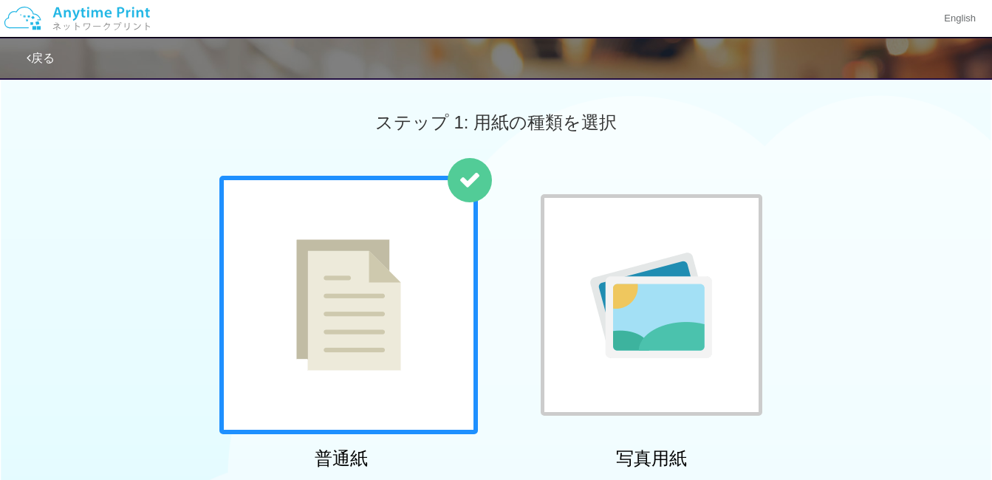
scroll to position [126, 0]
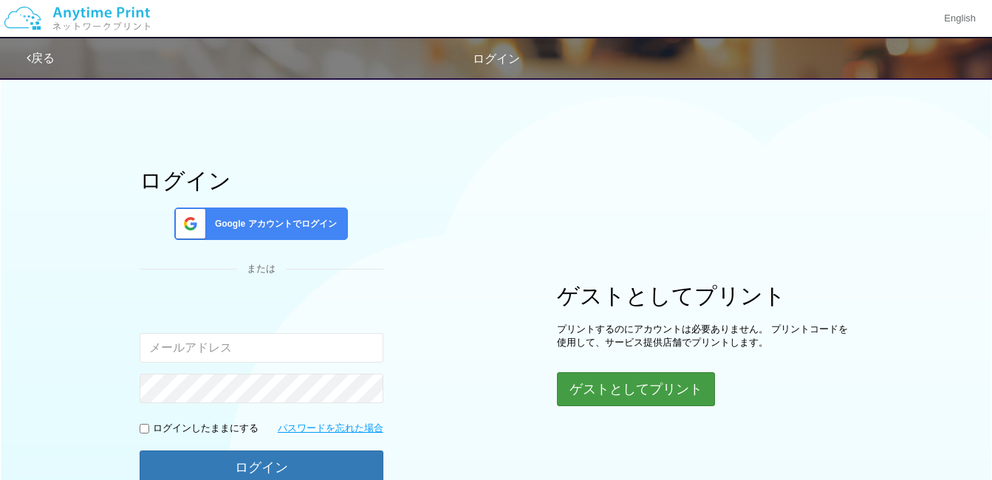
scroll to position [74, 0]
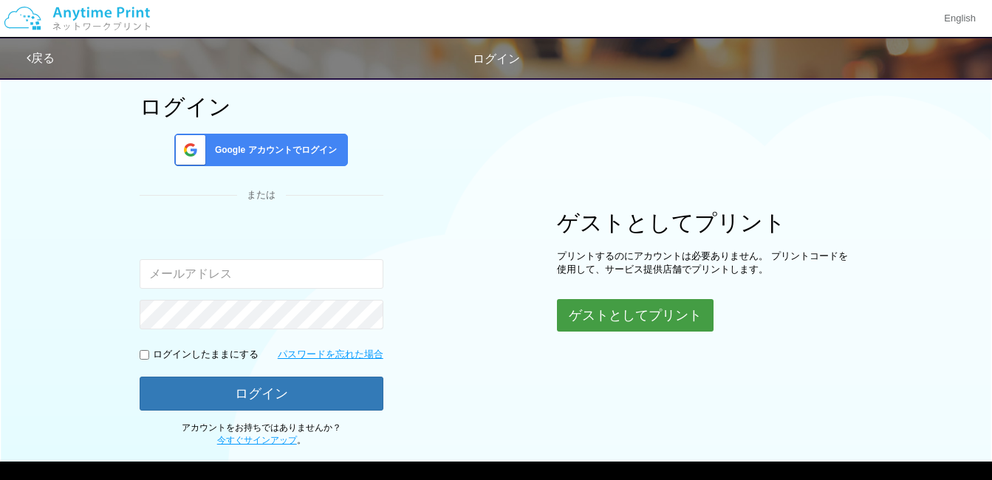
click at [634, 314] on button "ゲストとしてプリント" at bounding box center [635, 315] width 157 height 32
click at [638, 315] on button "ゲストとしてプリント" at bounding box center [635, 315] width 157 height 32
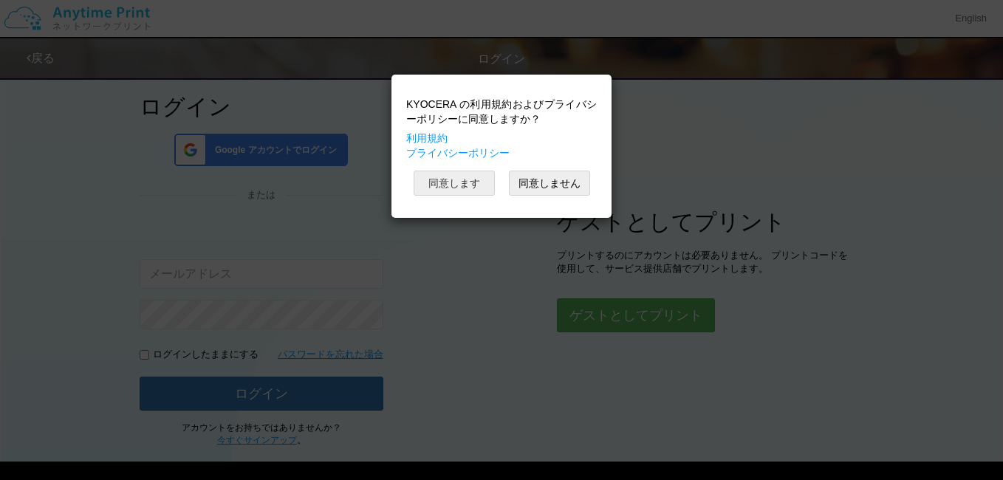
click at [463, 182] on button "同意します" at bounding box center [453, 183] width 81 height 25
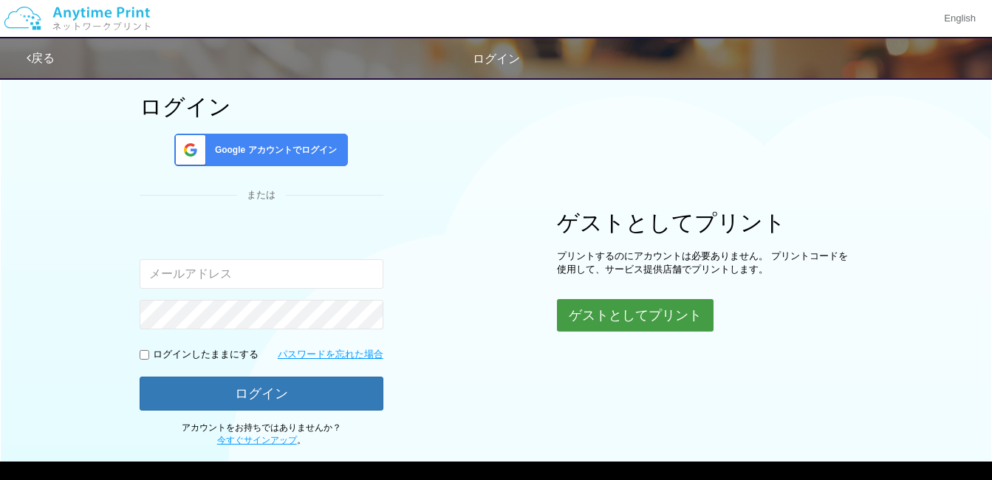
click at [630, 312] on button "ゲストとしてプリント" at bounding box center [635, 315] width 157 height 32
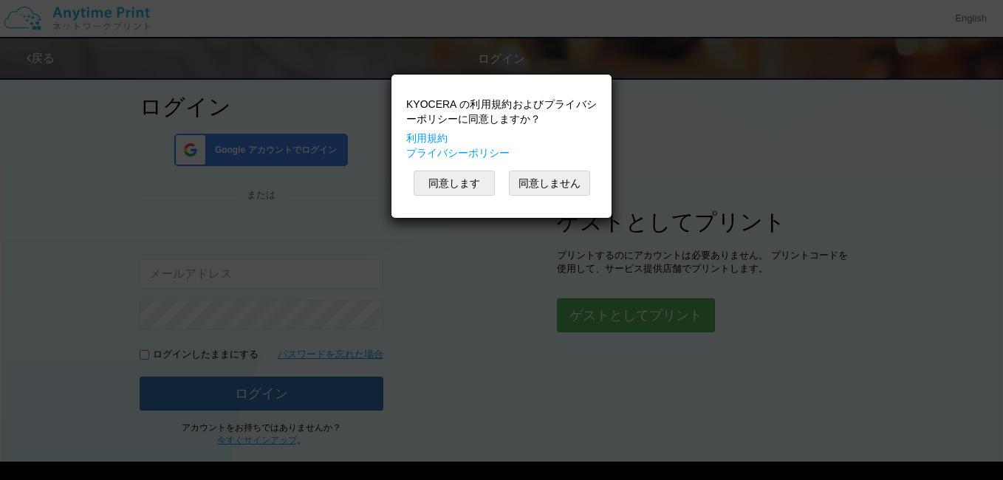
click at [478, 186] on div "KYOCERA の利用規約およびプライバシーポリシーに同意しますか？ 利用規約 プライバシーポリシー 同意します 同意しません" at bounding box center [501, 240] width 1003 height 480
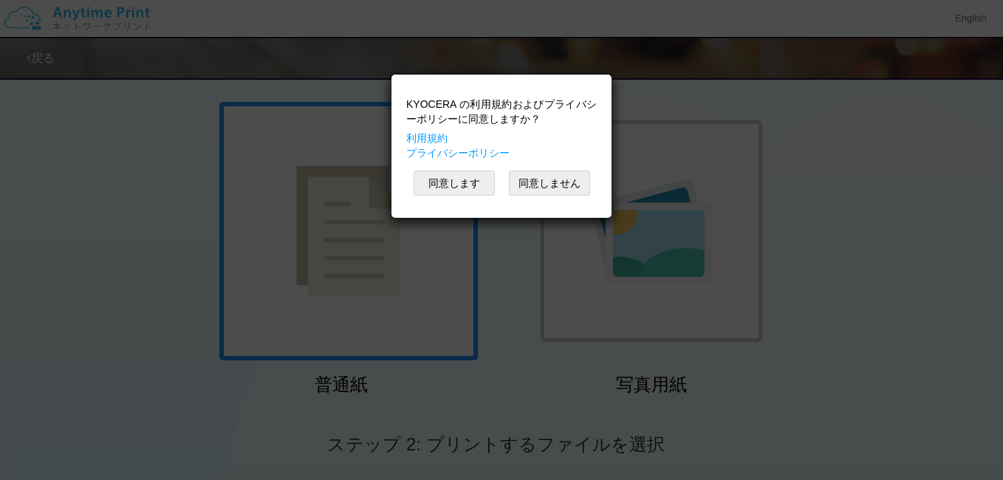
click at [867, 174] on div "KYOCERA の利用規約およびプライバシーポリシーに同意しますか？ 利用規約 プライバシーポリシー 同意します 同意しません" at bounding box center [501, 240] width 1003 height 480
drag, startPoint x: 461, startPoint y: 185, endPoint x: 468, endPoint y: 183, distance: 7.5
click at [461, 184] on button "同意します" at bounding box center [453, 183] width 81 height 25
click at [476, 182] on button "同意します" at bounding box center [453, 183] width 81 height 25
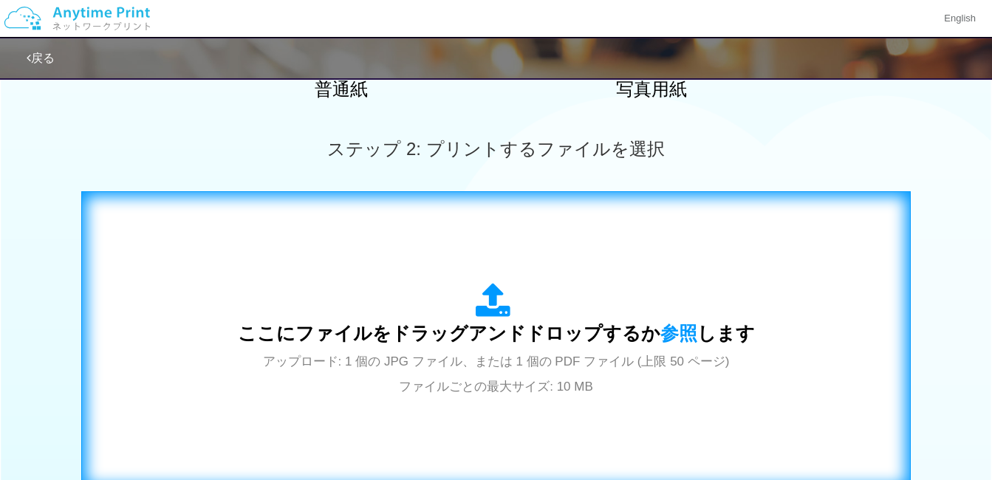
scroll to position [443, 0]
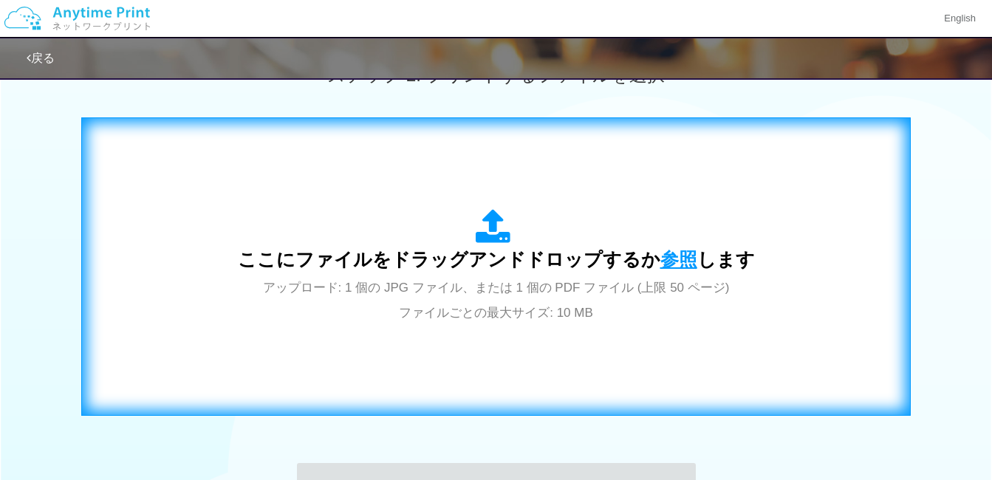
click at [681, 258] on span "参照" at bounding box center [678, 259] width 37 height 21
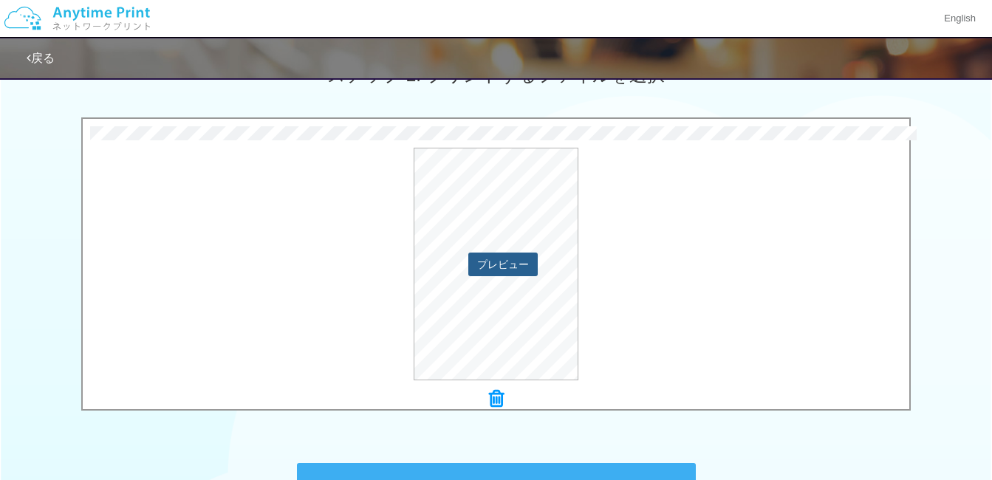
click at [500, 267] on button "プレビュー" at bounding box center [502, 265] width 69 height 24
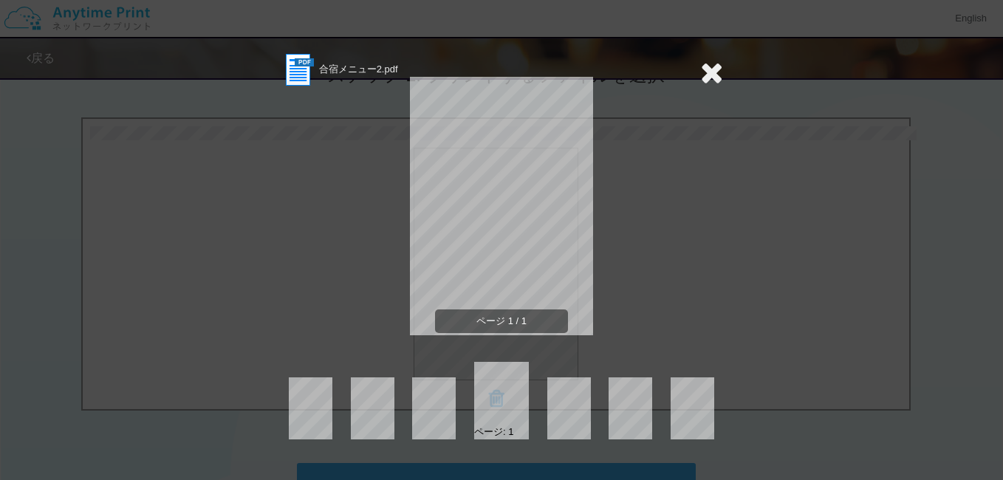
click at [702, 77] on icon at bounding box center [711, 73] width 23 height 30
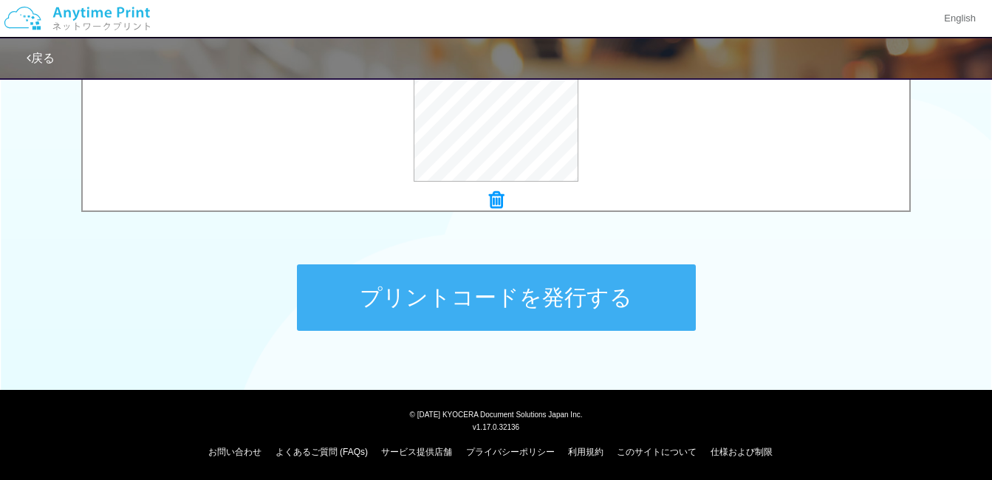
scroll to position [643, 0]
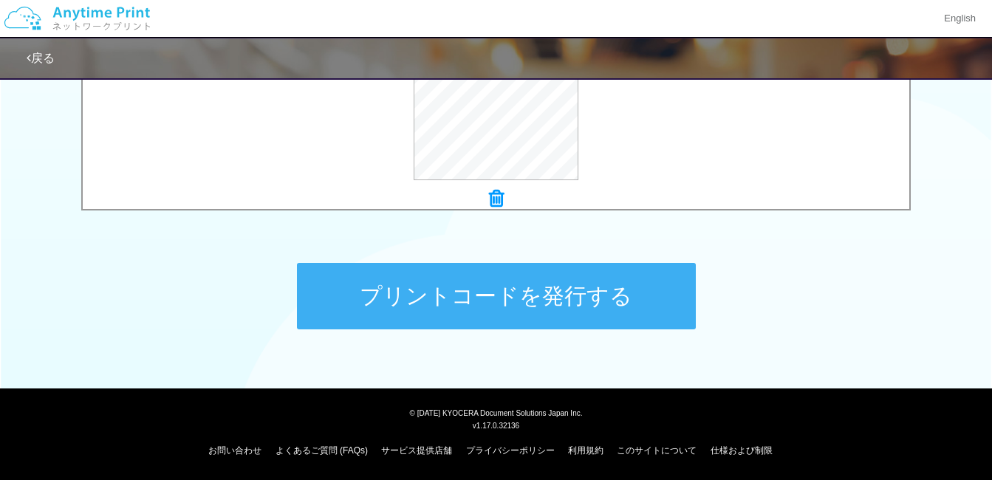
click at [456, 297] on button "プリントコードを発行する" at bounding box center [496, 296] width 399 height 66
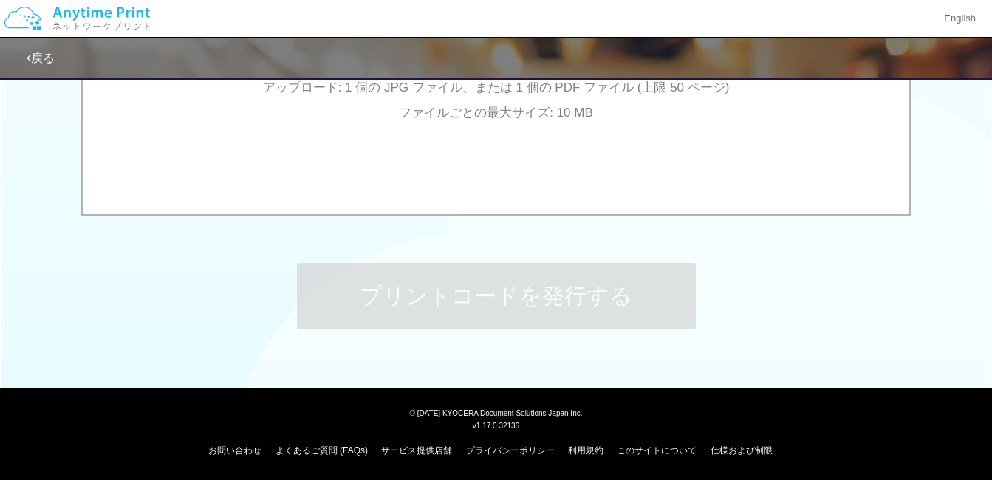
scroll to position [0, 0]
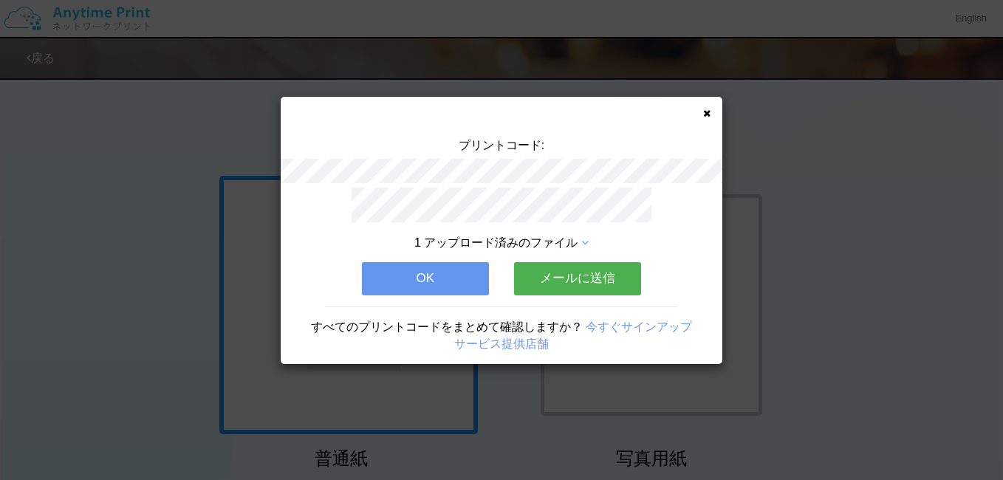
click at [437, 270] on button "OK" at bounding box center [425, 278] width 127 height 32
